Goal: Task Accomplishment & Management: Manage account settings

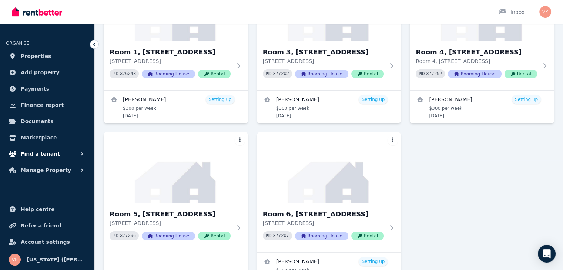
scroll to position [159, 0]
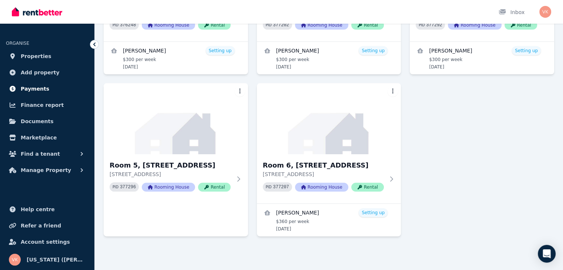
click at [36, 85] on span "Payments" at bounding box center [35, 88] width 28 height 9
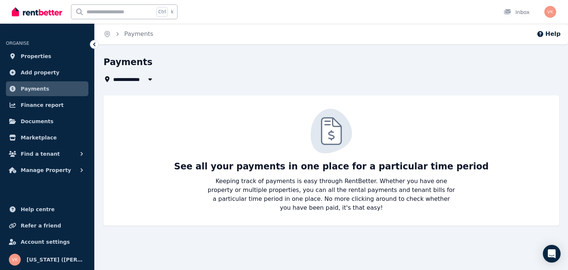
click at [149, 80] on icon "button" at bounding box center [149, 79] width 7 height 6
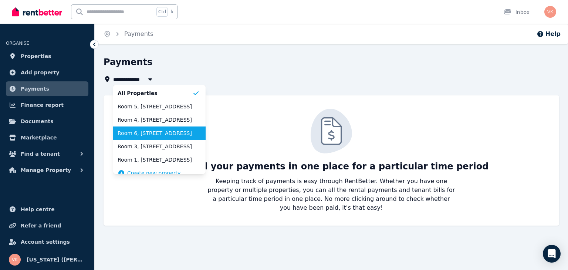
click at [139, 134] on span "Room 6, [STREET_ADDRESS]" at bounding box center [155, 132] width 75 height 7
type input "**********"
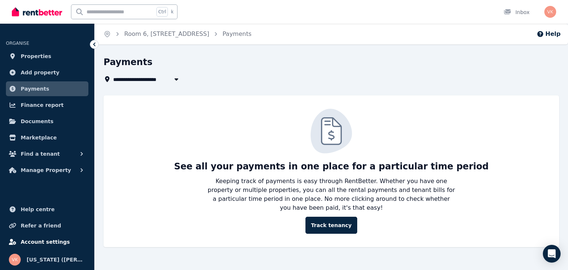
click at [38, 241] on span "Account settings" at bounding box center [45, 241] width 49 height 9
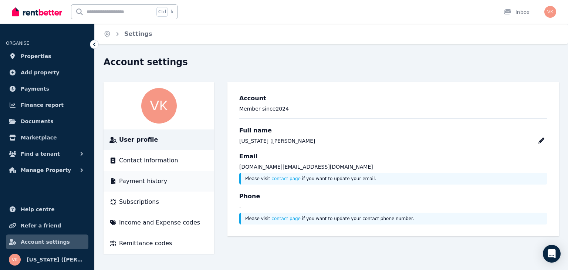
click at [136, 181] on span "Payment history" at bounding box center [143, 181] width 48 height 9
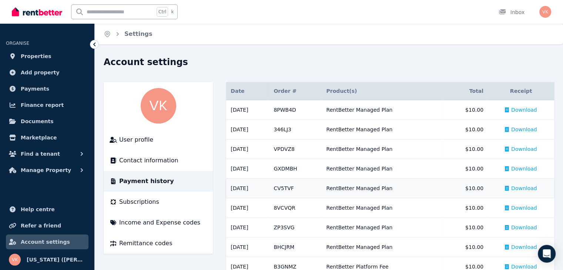
scroll to position [19, 0]
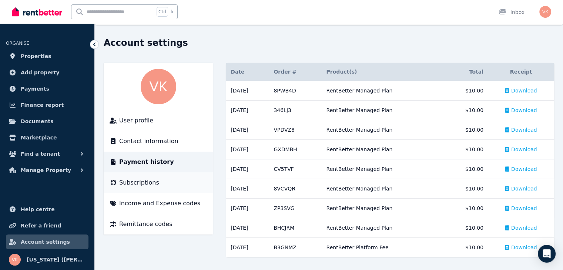
click at [144, 187] on span "Subscriptions" at bounding box center [139, 182] width 40 height 9
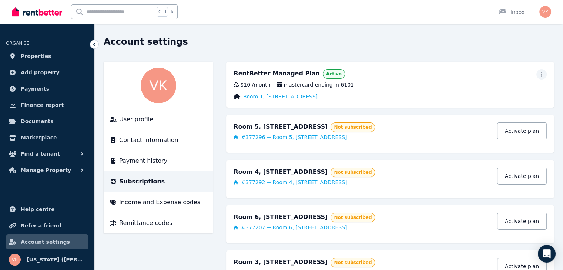
scroll to position [20, 0]
click at [273, 100] on link "Room 1, [STREET_ADDRESS]" at bounding box center [280, 96] width 74 height 7
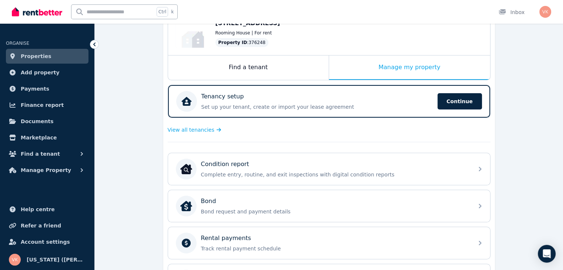
scroll to position [118, 0]
drag, startPoint x: 273, startPoint y: 100, endPoint x: 508, endPoint y: 176, distance: 246.5
click at [508, 176] on div "**********" at bounding box center [329, 188] width 468 height 501
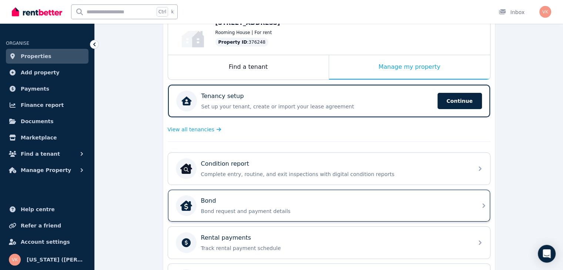
click at [255, 206] on div "Bond Bond request and payment details" at bounding box center [335, 205] width 268 height 18
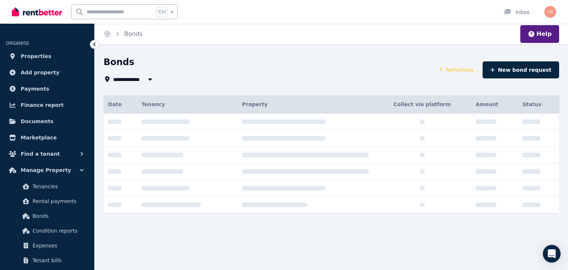
type input "**********"
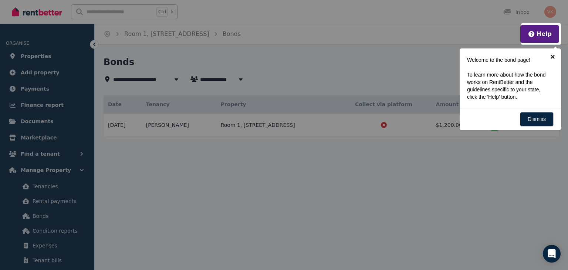
click at [553, 60] on link "×" at bounding box center [553, 56] width 17 height 17
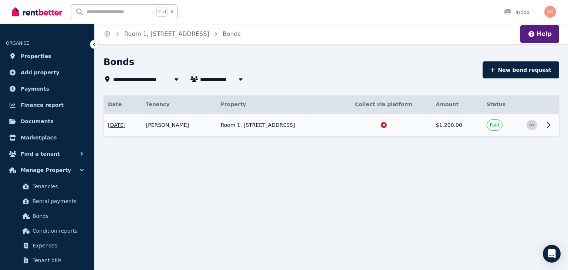
click at [529, 128] on span "button" at bounding box center [532, 125] width 10 height 10
click at [545, 124] on icon at bounding box center [548, 125] width 9 height 9
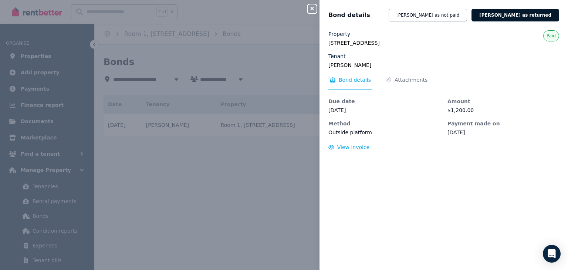
click at [530, 16] on button "[PERSON_NAME] as returned" at bounding box center [516, 15] width 88 height 13
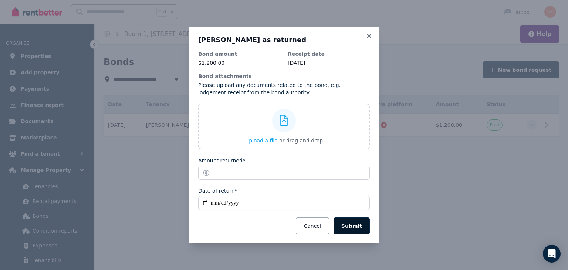
click at [352, 228] on button "Submit" at bounding box center [352, 226] width 36 height 17
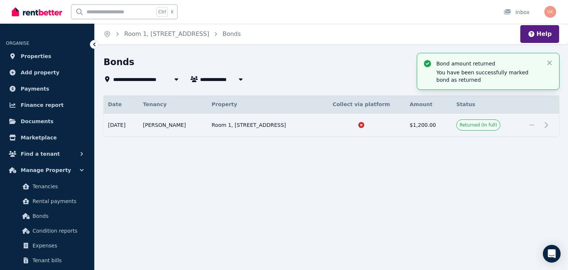
click at [339, 190] on div "**********" at bounding box center [284, 135] width 568 height 270
click at [550, 61] on icon "button" at bounding box center [549, 62] width 7 height 7
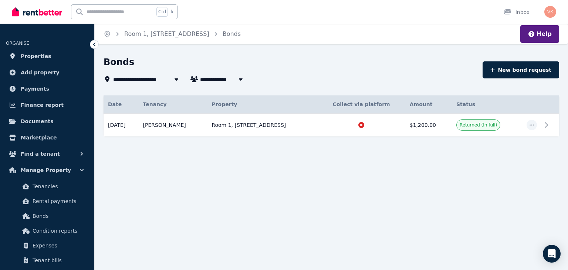
click at [306, 64] on div "Bonds" at bounding box center [291, 63] width 375 height 14
click at [161, 34] on link "Room 1, [STREET_ADDRESS]" at bounding box center [166, 33] width 85 height 7
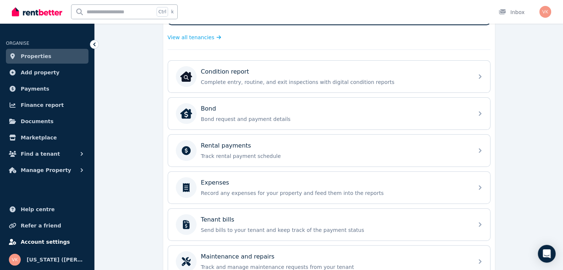
scroll to position [284, 0]
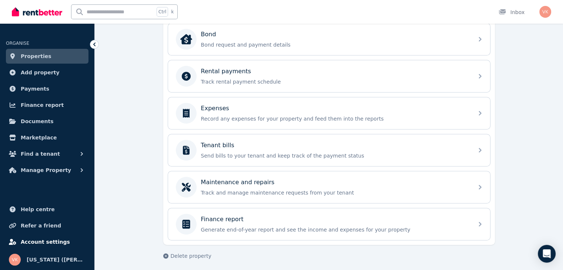
click at [36, 239] on span "Account settings" at bounding box center [45, 241] width 49 height 9
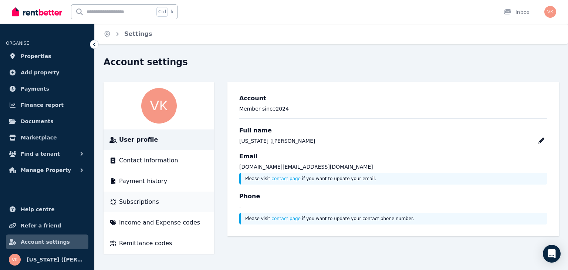
click at [137, 207] on li "Subscriptions" at bounding box center [159, 202] width 111 height 21
click at [131, 203] on span "Subscriptions" at bounding box center [139, 202] width 40 height 9
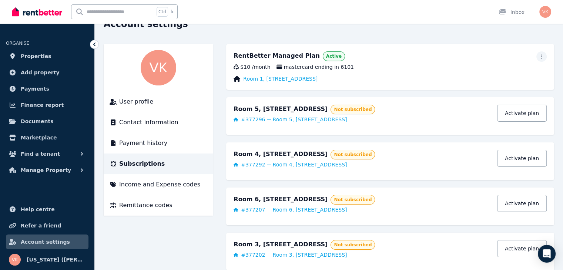
scroll to position [38, 0]
click at [310, 61] on div "RentBetter Managed Plan Active" at bounding box center [389, 57] width 313 height 10
click at [542, 59] on icon "button" at bounding box center [541, 56] width 6 height 5
click at [493, 96] on span "Cancel plan" at bounding box center [507, 100] width 65 height 9
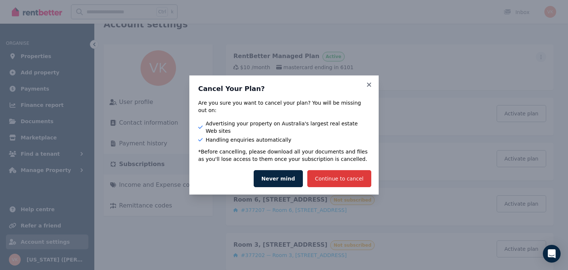
click at [346, 172] on button "Continue to cancel" at bounding box center [339, 178] width 64 height 17
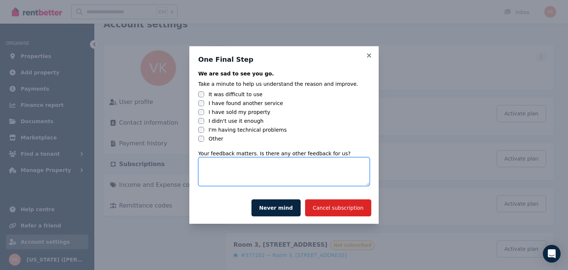
click at [208, 166] on textarea at bounding box center [284, 171] width 172 height 29
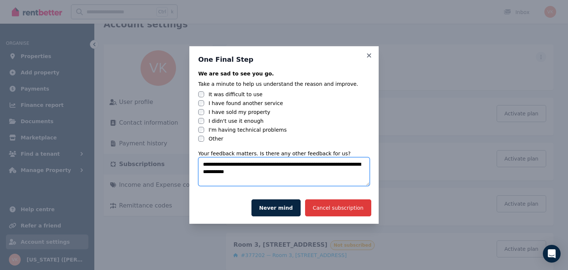
type textarea "**********"
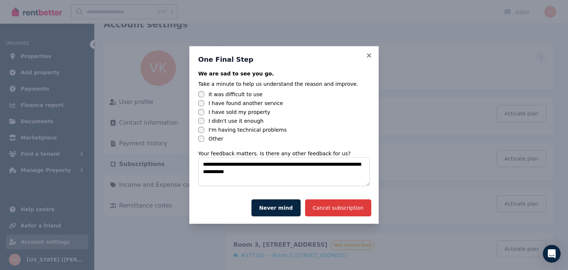
click at [340, 207] on button "Cancel subscription" at bounding box center [338, 207] width 66 height 17
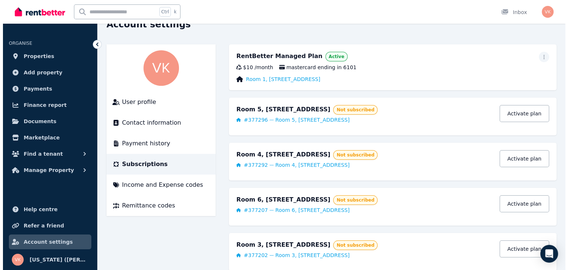
scroll to position [0, 0]
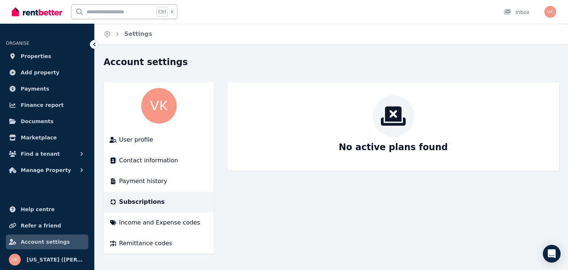
drag, startPoint x: 342, startPoint y: 98, endPoint x: 259, endPoint y: 185, distance: 120.6
click at [259, 185] on main "No active plans found" at bounding box center [394, 168] width 332 height 172
